Goal: Task Accomplishment & Management: Complete application form

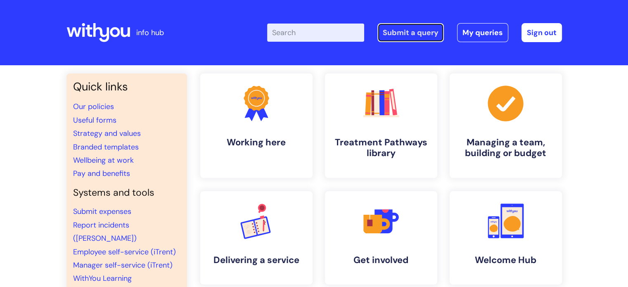
click at [415, 33] on link "Submit a query" at bounding box center [411, 32] width 66 height 19
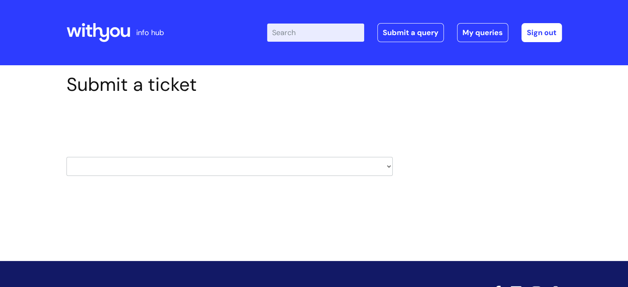
click at [390, 166] on select "HR / People IT and Support Clinical Drug Alerts Finance Accounts Data Support T…" at bounding box center [229, 166] width 326 height 19
select select "it_and_support"
click at [66, 157] on select "HR / People IT and Support Clinical Drug Alerts Finance Accounts Data Support T…" at bounding box center [229, 166] width 326 height 19
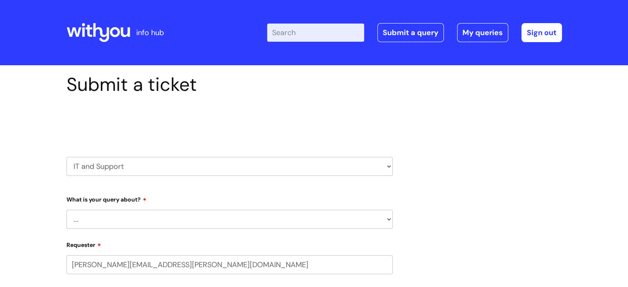
select select "80004157231"
click at [227, 221] on select "... Mobile Phone Reset & MFA Accounts, Starters and Leavers IT Hardware issue I…" at bounding box center [229, 219] width 326 height 19
select select "IT Hardware issue"
click at [66, 210] on select "... Mobile Phone Reset & MFA Accounts, Starters and Leavers IT Hardware issue I…" at bounding box center [229, 219] width 326 height 19
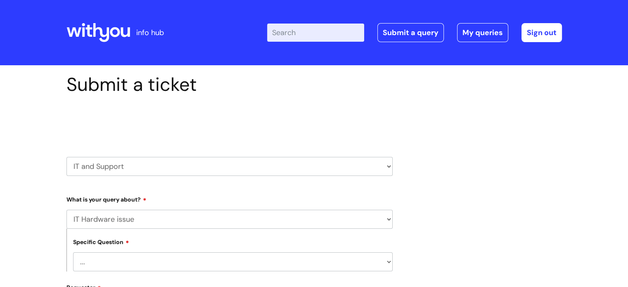
scroll to position [41, 0]
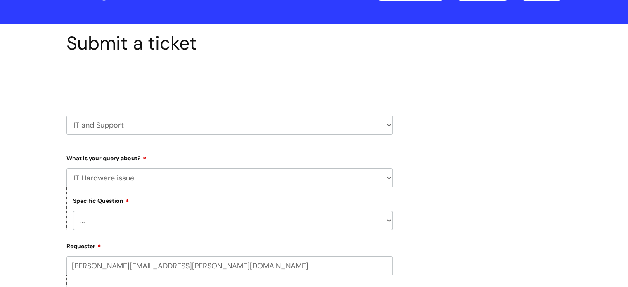
click at [224, 223] on select "... I need a new or replacement ... I’m waiting for new or replacement hardware…" at bounding box center [233, 220] width 320 height 19
click at [73, 211] on select "... I need a new or replacement ... I’m waiting for new or replacement hardware…" at bounding box center [233, 220] width 320 height 19
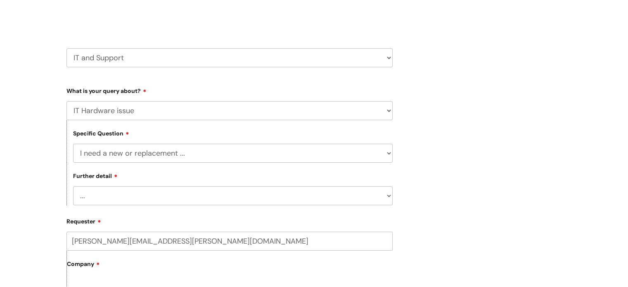
scroll to position [124, 0]
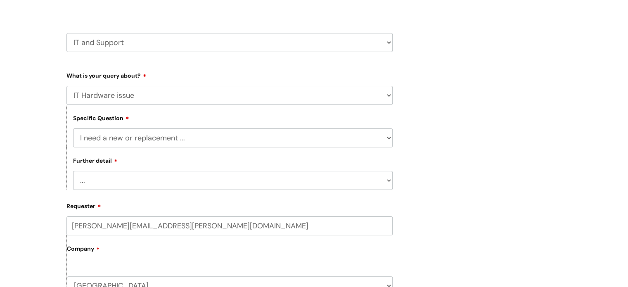
click at [267, 183] on select "... Another sort of cable Anything else Monitor Mouse/keyboard Port replicator …" at bounding box center [233, 180] width 320 height 19
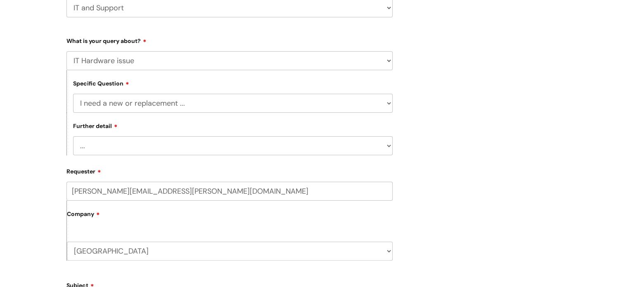
scroll to position [207, 0]
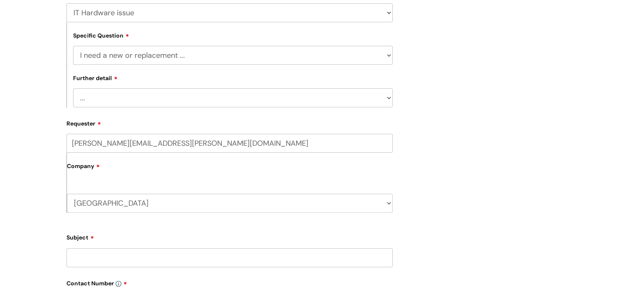
click at [197, 98] on select "... Another sort of cable Anything else Monitor Mouse/keyboard Port replicator …" at bounding box center [233, 97] width 320 height 19
click at [204, 53] on select "... I need a new or replacement ... I’m waiting for new or replacement hardware…" at bounding box center [233, 55] width 320 height 19
click at [73, 46] on select "... I need a new or replacement ... I’m waiting for new or replacement hardware…" at bounding box center [233, 55] width 320 height 19
click at [253, 95] on select "... I’ve no sound / microphone I’ve got no internet or wifi I’ve got no camera …" at bounding box center [233, 97] width 320 height 19
click at [410, 128] on div "Submit a ticket Select issue type HR / People IT and Support Clinical Drug Aler…" at bounding box center [314, 181] width 508 height 628
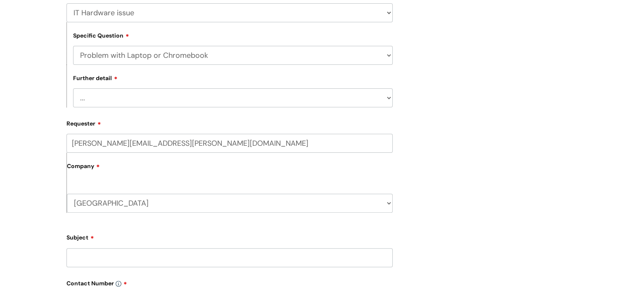
click at [374, 52] on select "... I need a new or replacement ... I’m waiting for new or replacement hardware…" at bounding box center [233, 55] width 320 height 19
select select "I’m waiting for new or replacement hardware"
click at [73, 46] on select "... I need a new or replacement ... I’m waiting for new or replacement hardware…" at bounding box center [233, 55] width 320 height 19
click at [289, 99] on select "... I’ve got a new starter - where is their equipment? Incorrect equipment has …" at bounding box center [233, 97] width 320 height 19
click at [411, 146] on div "Submit a ticket Select issue type HR / People IT and Support Clinical Drug Aler…" at bounding box center [314, 181] width 508 height 628
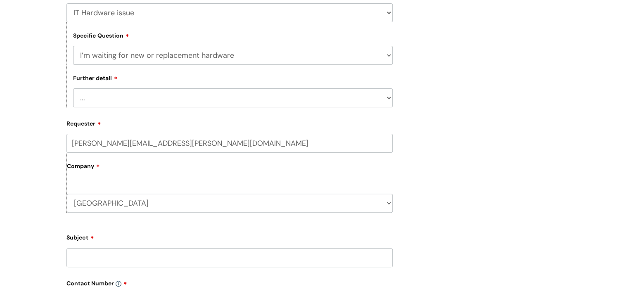
click at [300, 97] on select "... I’ve got a new starter - where is their equipment? Incorrect equipment has …" at bounding box center [233, 97] width 320 height 19
click at [300, 52] on select "... I need a new or replacement ... I’m waiting for new or replacement hardware…" at bounding box center [233, 55] width 320 height 19
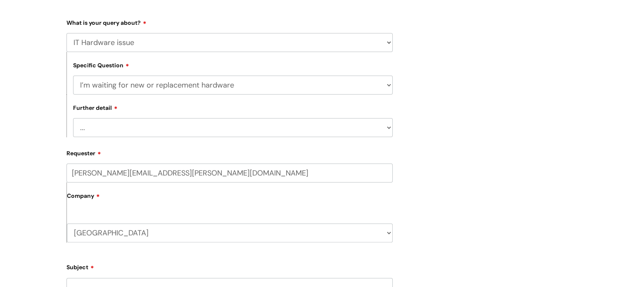
scroll to position [165, 0]
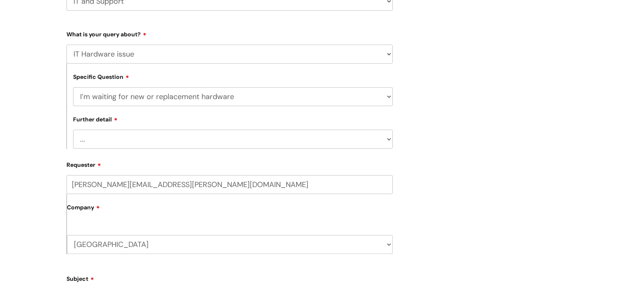
click at [285, 138] on select "... I’ve got a new starter - where is their equipment? Incorrect equipment has …" at bounding box center [233, 139] width 320 height 19
select select "Incorrect equipment has been delivered"
click at [73, 130] on select "... I’ve got a new starter - where is their equipment? Incorrect equipment has …" at bounding box center [233, 139] width 320 height 19
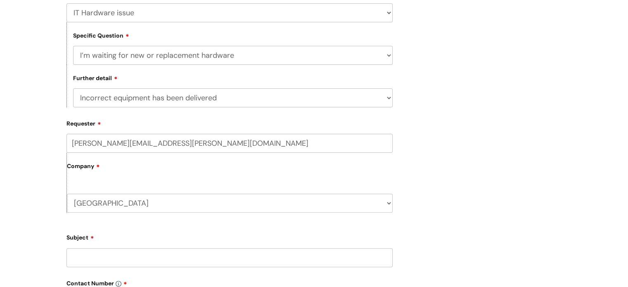
scroll to position [289, 0]
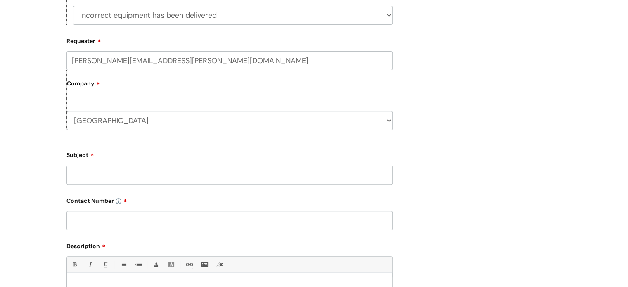
click at [173, 176] on input "Subject" at bounding box center [229, 175] width 326 height 19
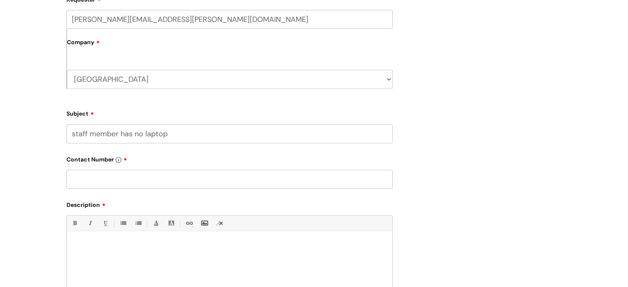
type input "staff member has no laptop"
click at [342, 183] on input "text" at bounding box center [229, 179] width 326 height 19
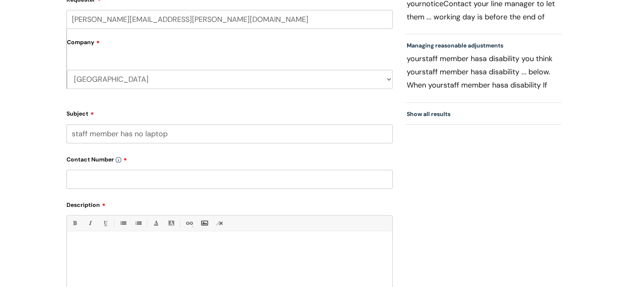
click at [157, 179] on input "text" at bounding box center [229, 179] width 326 height 19
paste input "01934427968"
type input "01934427968"
click at [138, 242] on div at bounding box center [229, 264] width 325 height 57
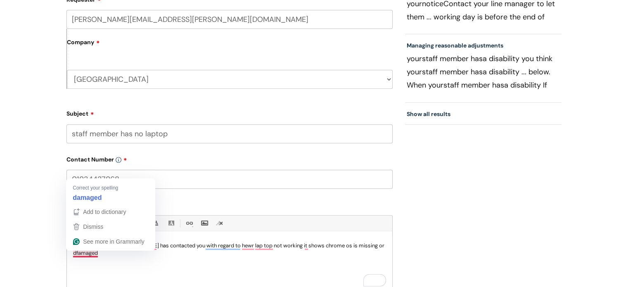
click at [79, 254] on p "My staff member Sharron webber has contacted you with regard to hewr lap top no…" at bounding box center [229, 249] width 313 height 15
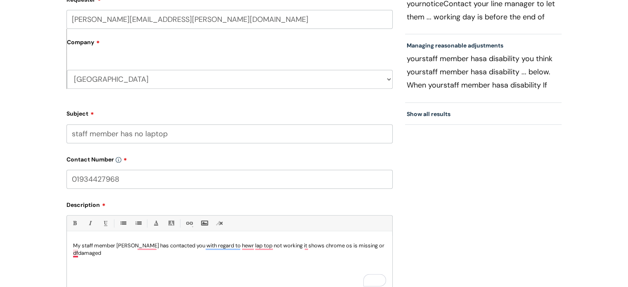
click at [78, 251] on p "My staff member Sharron webber has contacted you with regard to hewr lap top no…" at bounding box center [229, 249] width 313 height 15
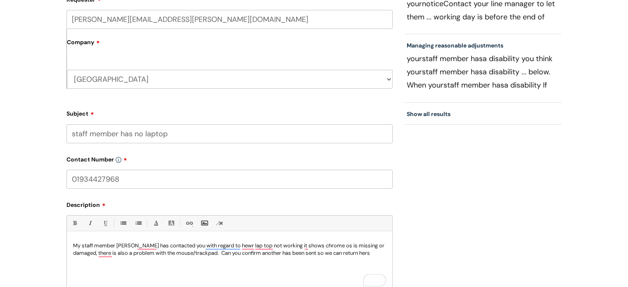
click at [378, 251] on p "My staff member Sharron webber has contacted you with regard to hewr lap top no…" at bounding box center [229, 249] width 313 height 15
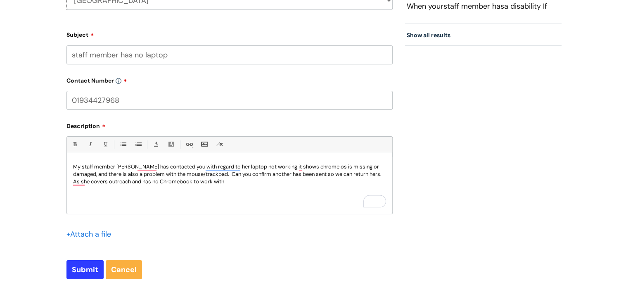
scroll to position [413, 0]
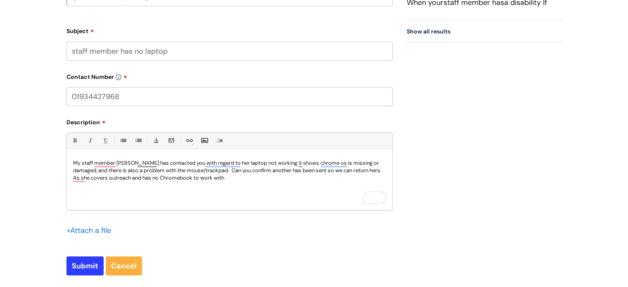
click at [253, 181] on p "My staff member Sharron webber has contacted you with regard to her laptop not …" at bounding box center [229, 170] width 313 height 22
click at [85, 265] on input "Submit" at bounding box center [84, 265] width 37 height 19
type input "Please Wait..."
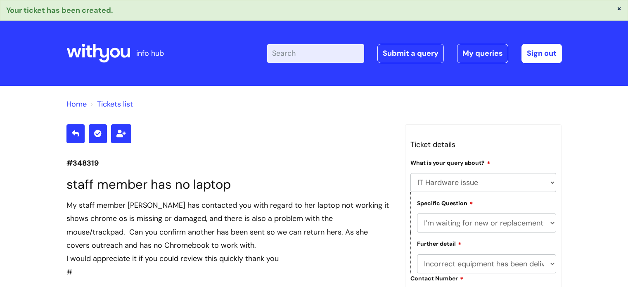
select select "IT Hardware issue"
select select "I’m waiting for new or replacement hardware"
select select "Incorrect equipment has been delivered"
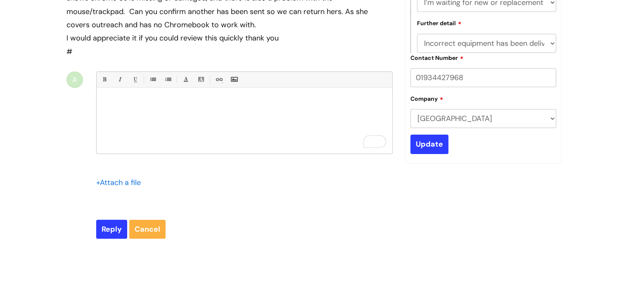
scroll to position [124, 0]
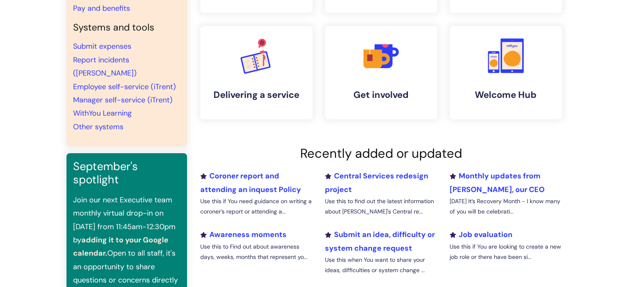
scroll to position [124, 0]
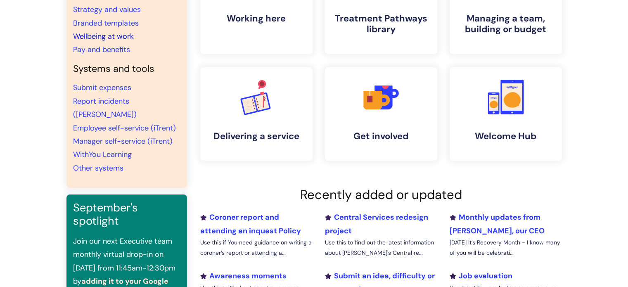
click at [107, 39] on link "Wellbeing at work" at bounding box center [103, 36] width 61 height 10
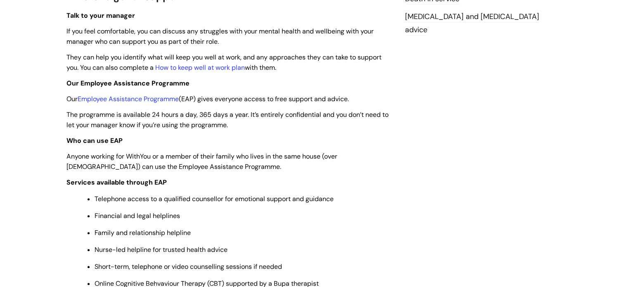
scroll to position [248, 0]
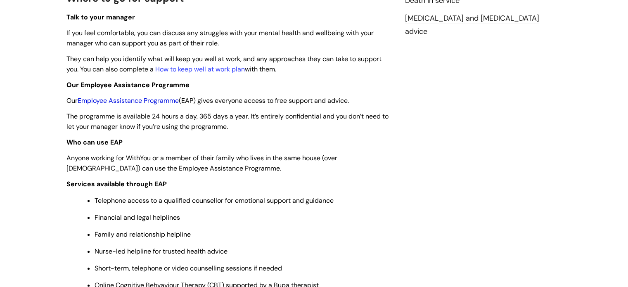
click at [161, 100] on link "Employee Assistance Programme" at bounding box center [128, 100] width 101 height 9
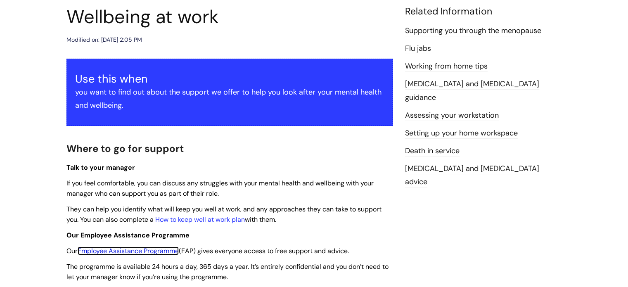
scroll to position [41, 0]
